Goal: Find specific page/section: Find specific page/section

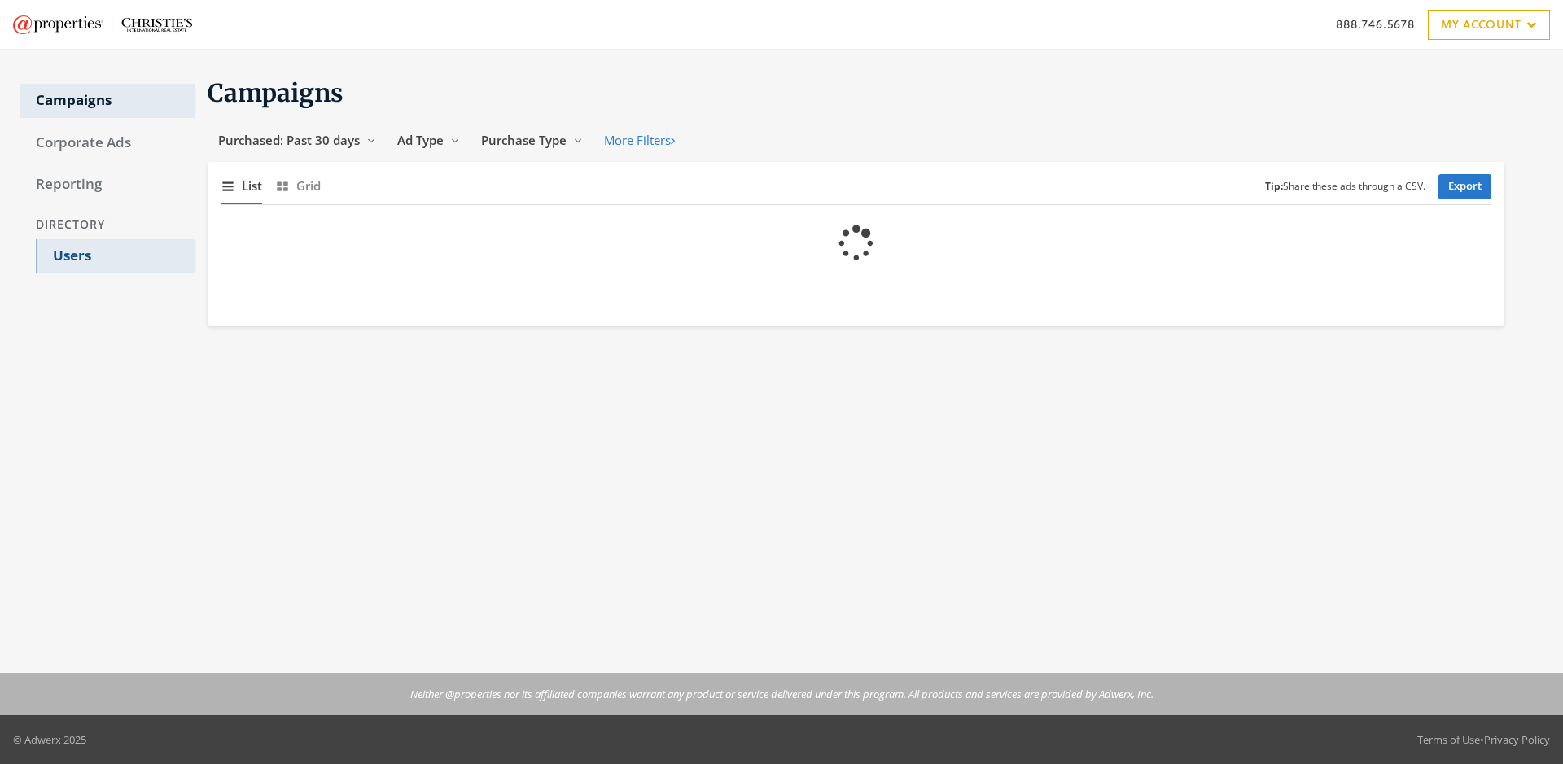
click at [115, 256] on link "Users" at bounding box center [115, 256] width 159 height 34
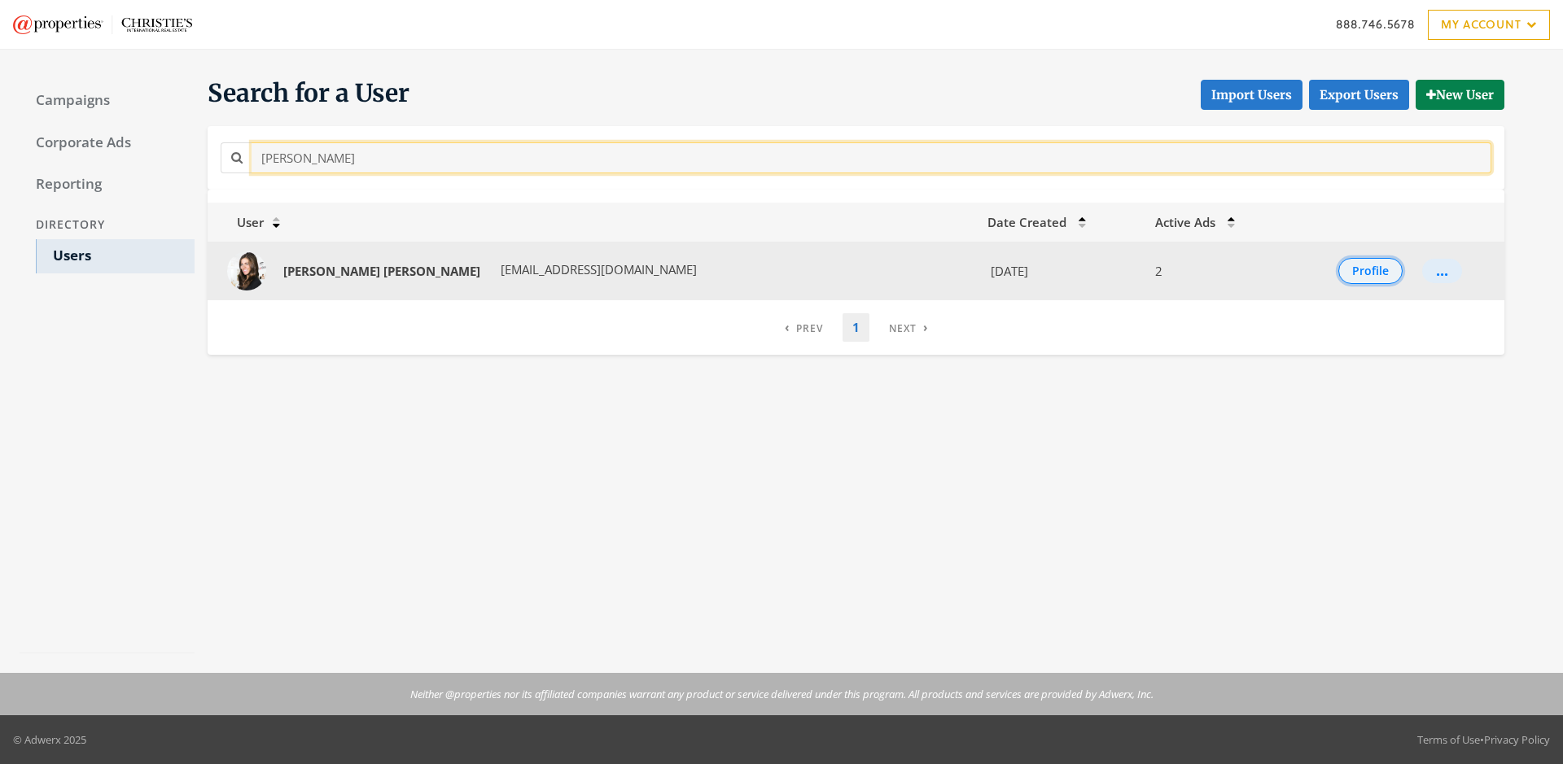
type input "[PERSON_NAME]"
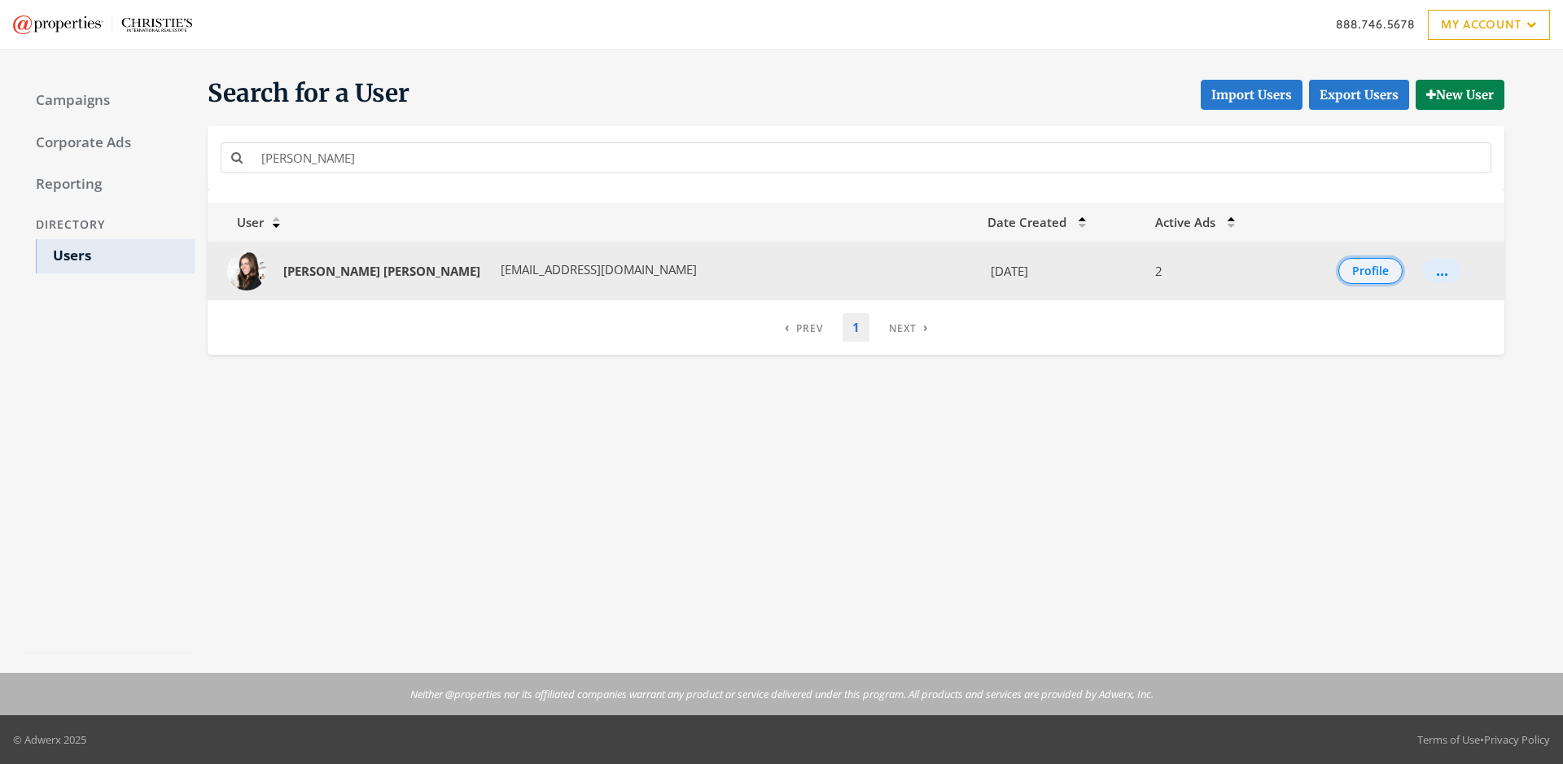
click at [1353, 271] on button "Profile" at bounding box center [1370, 271] width 64 height 26
